Goal: Contribute content

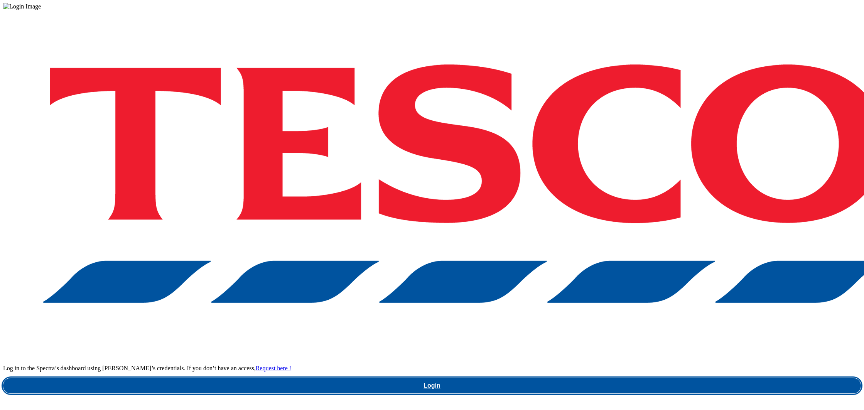
click at [631, 378] on link "Login" at bounding box center [432, 385] width 858 height 15
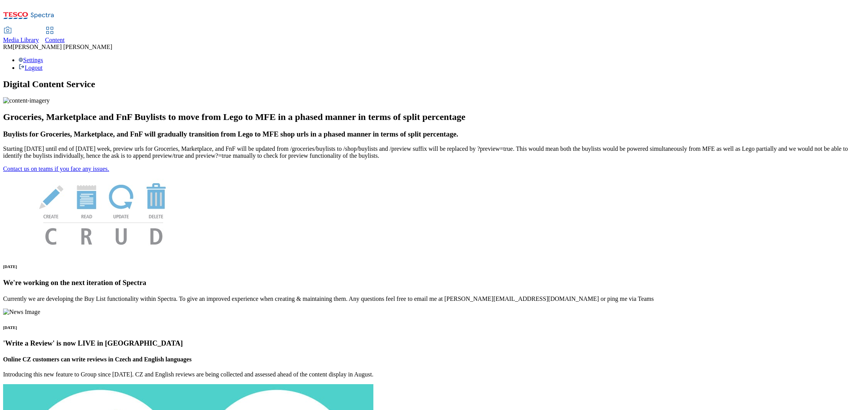
click at [39, 37] on span "Media Library" at bounding box center [21, 40] width 36 height 7
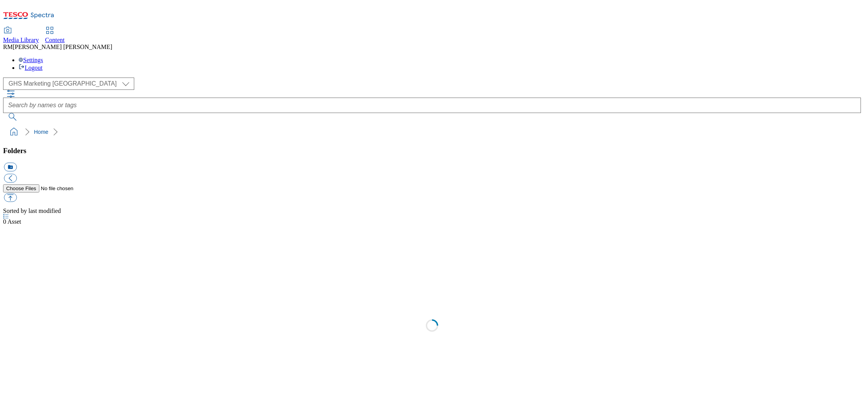
scroll to position [0, 0]
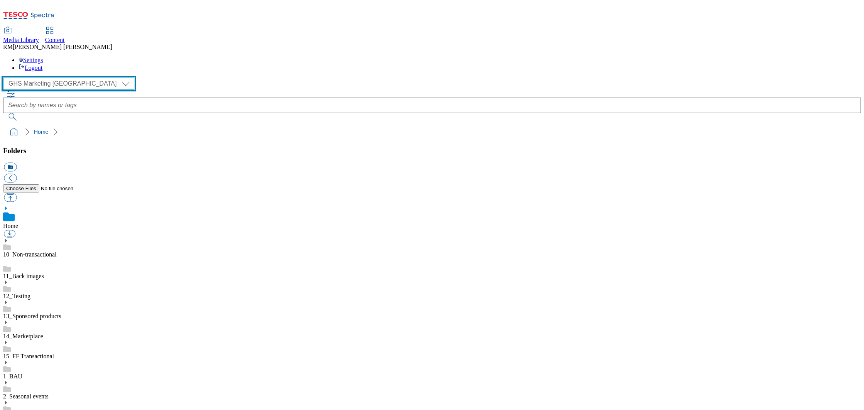
click at [74, 78] on select "GHS Marketing UK iGHS Marketing CE MCA CZ MCA HU MCA SK" at bounding box center [68, 84] width 131 height 12
select select "flare-ighs-ce-mktg"
click at [5, 78] on select "GHS Marketing UK iGHS Marketing CE MCA CZ MCA HU MCA SK" at bounding box center [68, 84] width 131 height 12
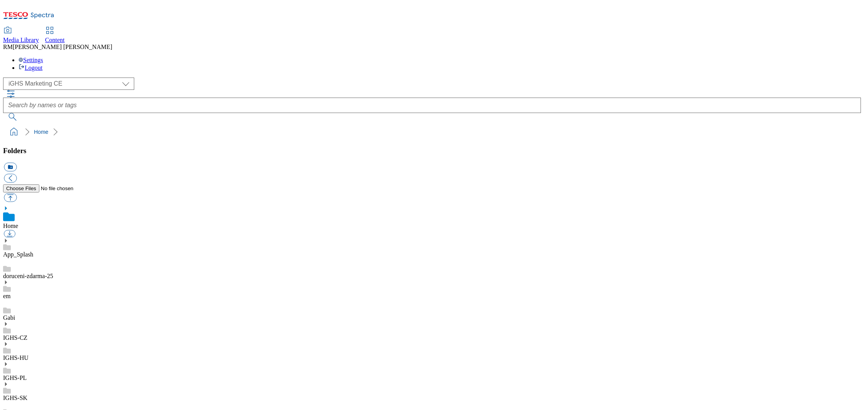
click at [8, 321] on icon at bounding box center [5, 323] width 5 height 5
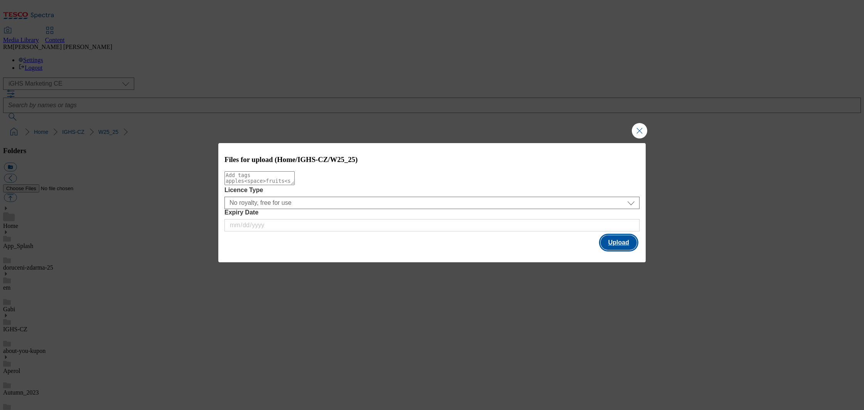
click at [613, 245] on button "Upload" at bounding box center [619, 242] width 36 height 15
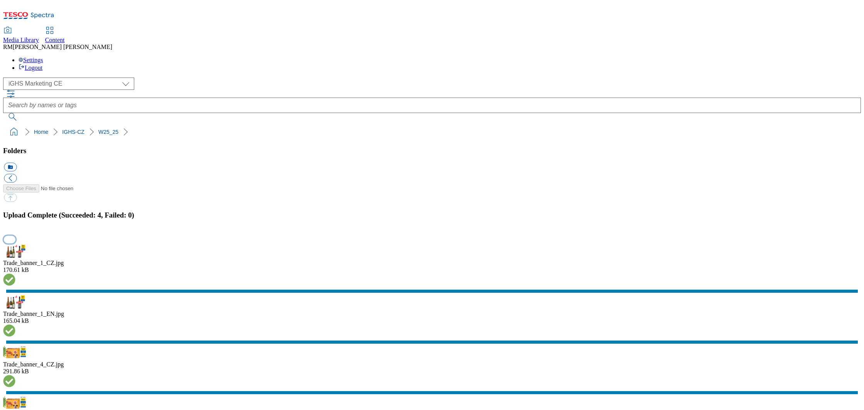
click at [15, 243] on button "button" at bounding box center [10, 239] width 12 height 7
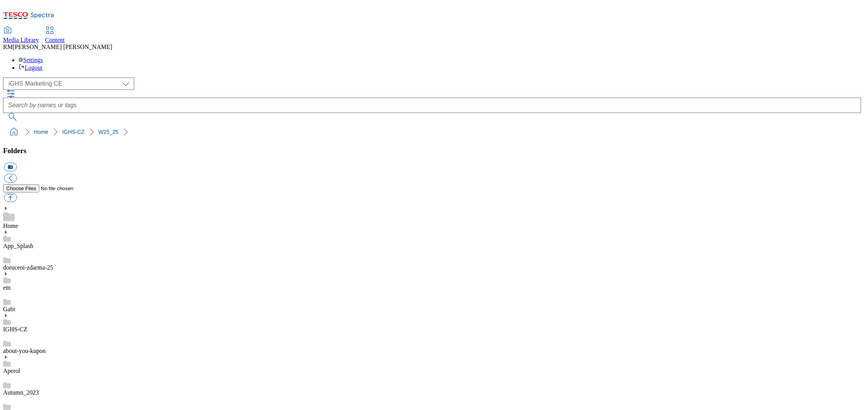
drag, startPoint x: 298, startPoint y: 215, endPoint x: 303, endPoint y: 220, distance: 7.4
